Goal: Task Accomplishment & Management: Complete application form

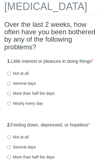
scroll to position [35, 0]
click at [5, 93] on div "1. Little interest or pleasure in doing things * Not at all Several days More t…" at bounding box center [53, 86] width 99 height 60
click at [7, 92] on div "1. Little interest or pleasure in doing things * Not at all Several days More t…" at bounding box center [53, 86] width 99 height 60
click at [17, 76] on label "Not at all" at bounding box center [17, 74] width 21 height 6
click at [11, 76] on input "Not at all" at bounding box center [9, 74] width 4 height 4
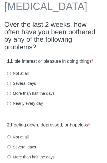
radio input "true"
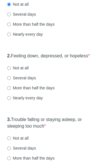
scroll to position [105, 0]
click at [7, 71] on label "Not at all" at bounding box center [17, 68] width 21 height 6
click at [7, 70] on input "Not at all" at bounding box center [9, 68] width 4 height 4
radio input "true"
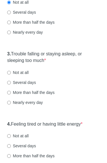
scroll to position [170, 0]
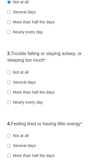
click at [7, 75] on input "Not at all" at bounding box center [9, 73] width 4 height 4
radio input "true"
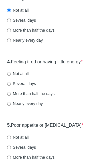
scroll to position [233, 0]
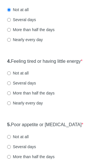
click at [8, 86] on input "Several days" at bounding box center [9, 84] width 4 height 4
radio input "true"
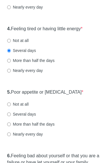
scroll to position [269, 0]
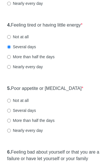
click at [6, 129] on div "5. Poor appetite or [MEDICAL_DATA] * Not at all Several days More than half the…" at bounding box center [53, 113] width 99 height 60
click at [8, 113] on input "Several days" at bounding box center [9, 111] width 4 height 4
radio input "true"
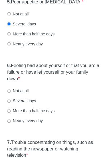
scroll to position [356, 0]
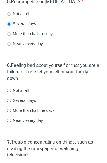
click at [9, 93] on input "Not at all" at bounding box center [9, 91] width 4 height 4
radio input "true"
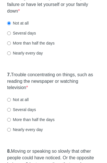
scroll to position [426, 0]
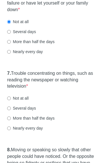
click at [8, 100] on input "Not at all" at bounding box center [9, 99] width 4 height 4
radio input "true"
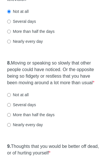
scroll to position [513, 0]
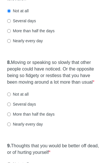
click at [10, 97] on input "Not at all" at bounding box center [9, 95] width 4 height 4
radio input "true"
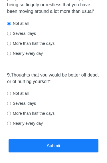
scroll to position [584, 0]
click at [8, 96] on input "Not at all" at bounding box center [9, 94] width 4 height 4
radio input "true"
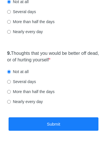
scroll to position [606, 0]
click at [79, 131] on button "Submit" at bounding box center [54, 124] width 90 height 13
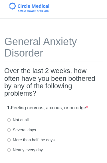
click at [31, 118] on div "Not at all" at bounding box center [53, 120] width 93 height 6
click at [15, 119] on label "Not at all" at bounding box center [17, 120] width 21 height 6
click at [11, 119] on input "Not at all" at bounding box center [9, 121] width 4 height 4
radio input "true"
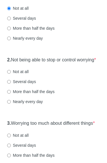
scroll to position [112, 0]
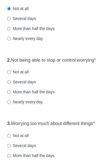
click at [9, 74] on input "Not at all" at bounding box center [9, 72] width 4 height 4
radio input "true"
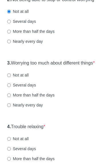
scroll to position [173, 0]
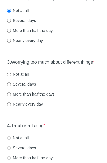
click at [8, 77] on input "Not at all" at bounding box center [9, 75] width 4 height 4
radio input "true"
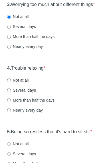
scroll to position [231, 0]
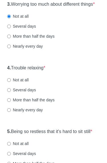
click at [8, 82] on input "Not at all" at bounding box center [9, 81] width 4 height 4
radio input "true"
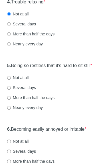
scroll to position [298, 0]
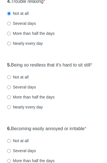
click at [7, 80] on input "Not at all" at bounding box center [9, 78] width 4 height 4
radio input "true"
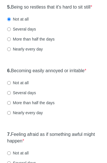
scroll to position [356, 0]
click at [8, 85] on input "Not at all" at bounding box center [9, 83] width 4 height 4
radio input "true"
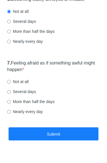
scroll to position [428, 0]
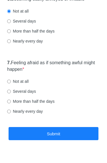
click at [7, 84] on input "Not at all" at bounding box center [9, 82] width 4 height 4
radio input "true"
click at [79, 141] on button "Submit" at bounding box center [54, 134] width 90 height 13
